Goal: Information Seeking & Learning: Find contact information

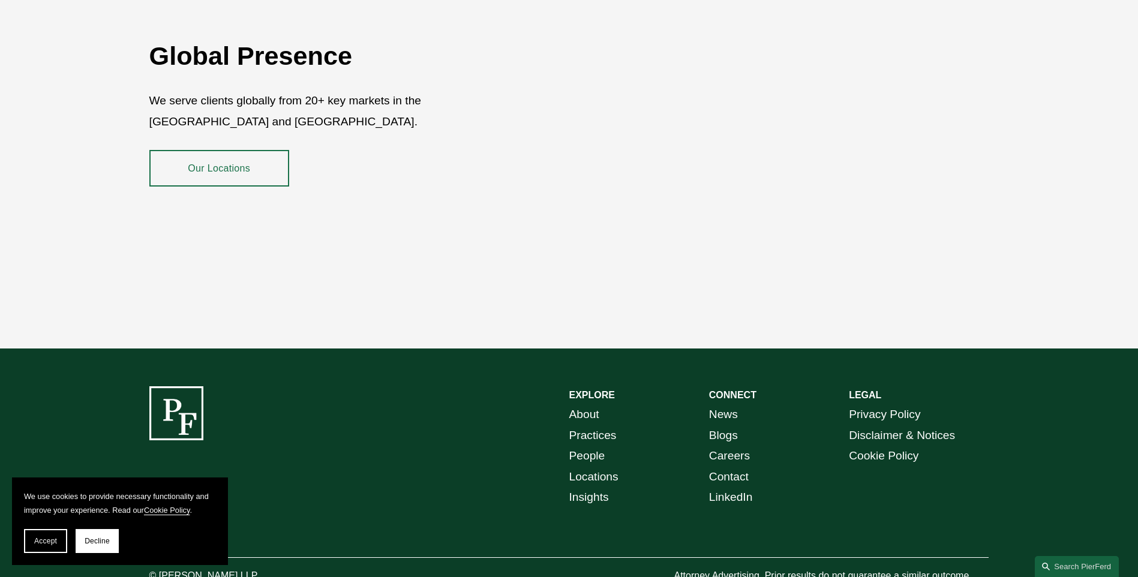
scroll to position [2193, 0]
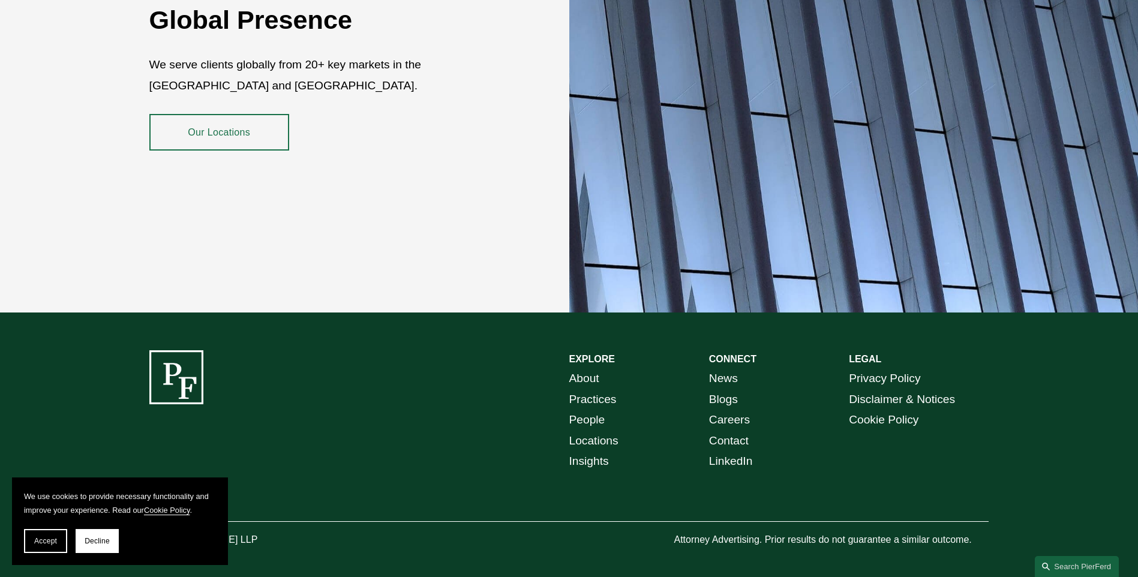
click at [723, 431] on link "Contact" at bounding box center [729, 441] width 40 height 21
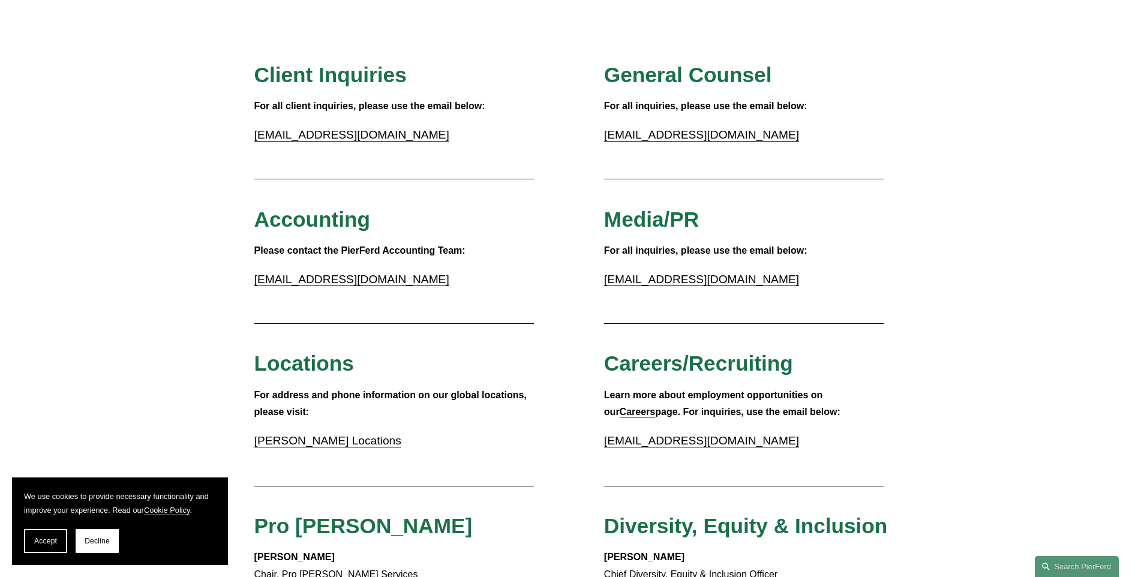
scroll to position [120, 0]
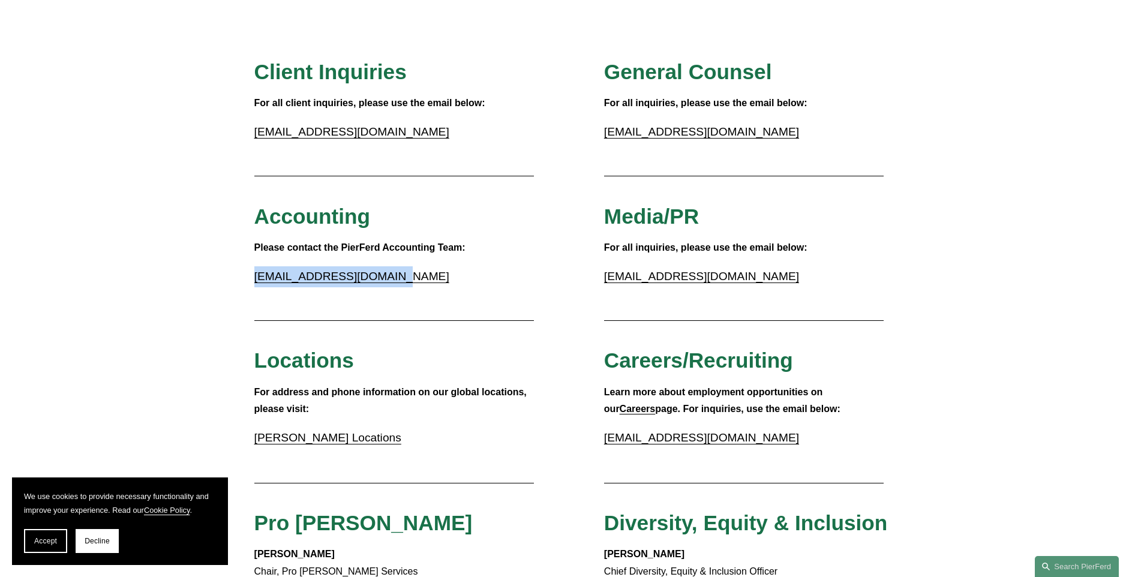
drag, startPoint x: 408, startPoint y: 276, endPoint x: 214, endPoint y: 275, distance: 193.8
copy link "accounting@pierferd.com"
click at [505, 313] on div at bounding box center [394, 320] width 280 height 18
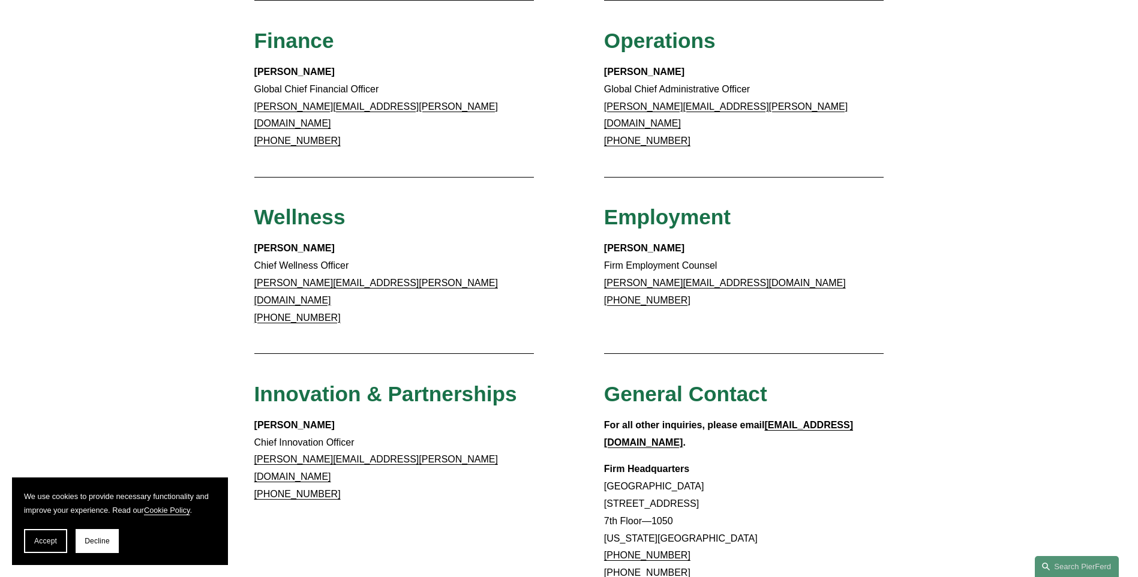
scroll to position [780, 0]
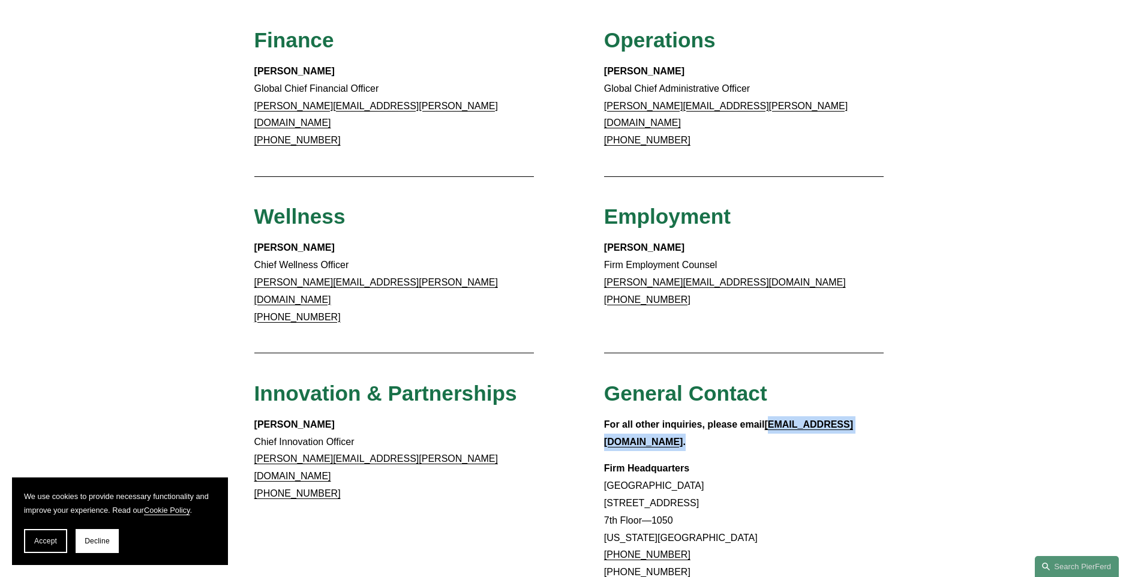
drag, startPoint x: 880, startPoint y: 388, endPoint x: 771, endPoint y: 389, distance: 109.2
click at [771, 416] on p "For all other inquiries, please email info@pierferd.com ." at bounding box center [744, 433] width 280 height 35
drag, startPoint x: 771, startPoint y: 389, endPoint x: 832, endPoint y: 401, distance: 62.3
click at [832, 416] on div "For all other inquiries, please email info@pierferd.com . Firm Headquarters Roc…" at bounding box center [744, 498] width 280 height 165
drag, startPoint x: 885, startPoint y: 381, endPoint x: 769, endPoint y: 385, distance: 115.9
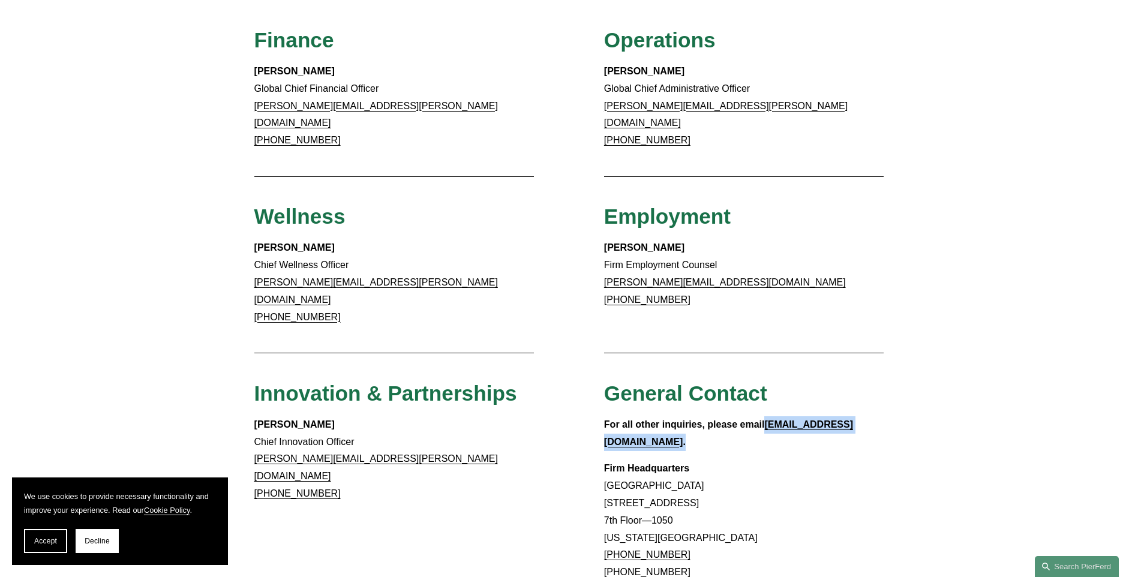
copy p "info@pierferd.com ."
